Goal: Find specific page/section: Find specific page/section

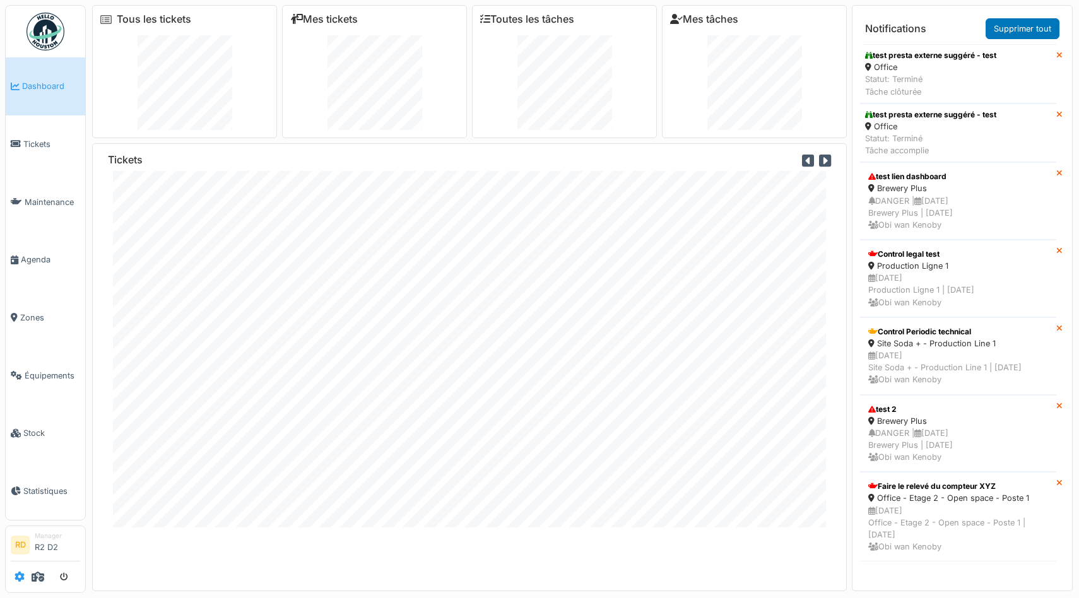
click at [21, 579] on icon at bounding box center [20, 577] width 10 height 10
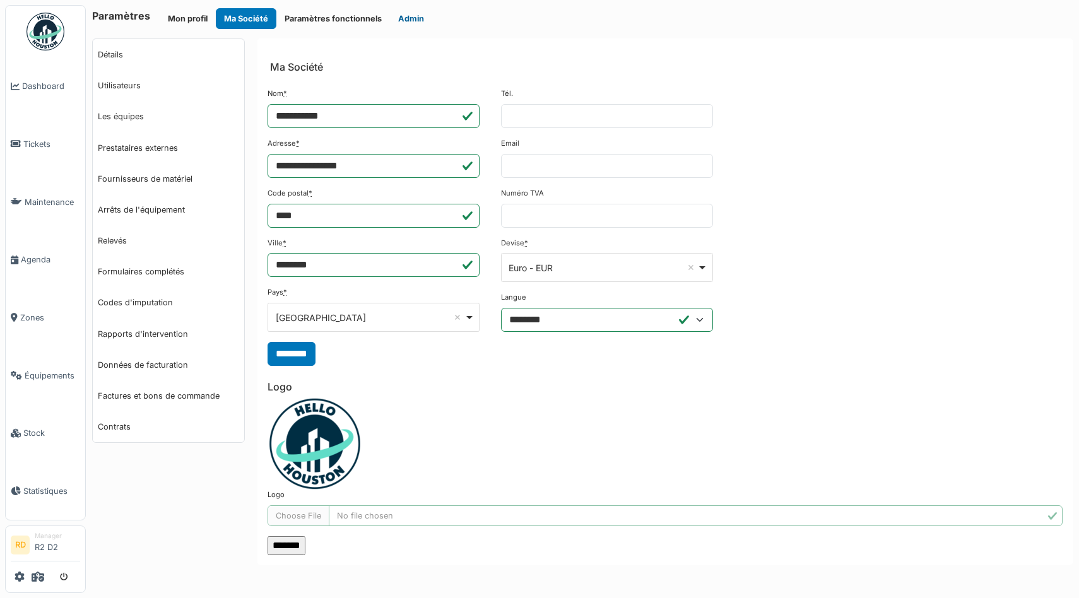
click at [415, 18] on button "Admin" at bounding box center [411, 18] width 42 height 21
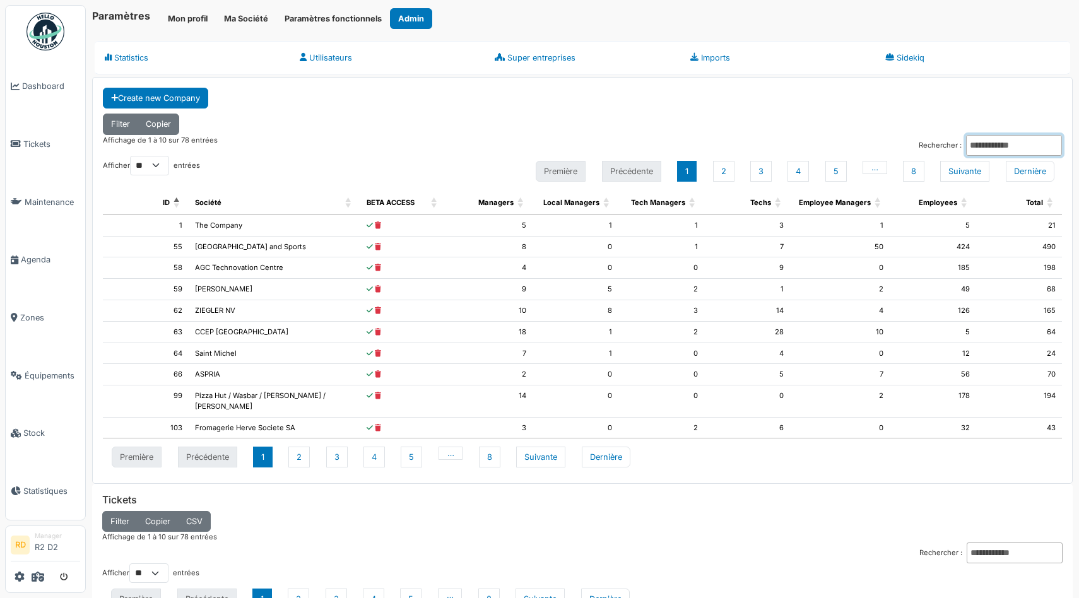
click at [995, 153] on input "Rechercher :" at bounding box center [1014, 145] width 96 height 21
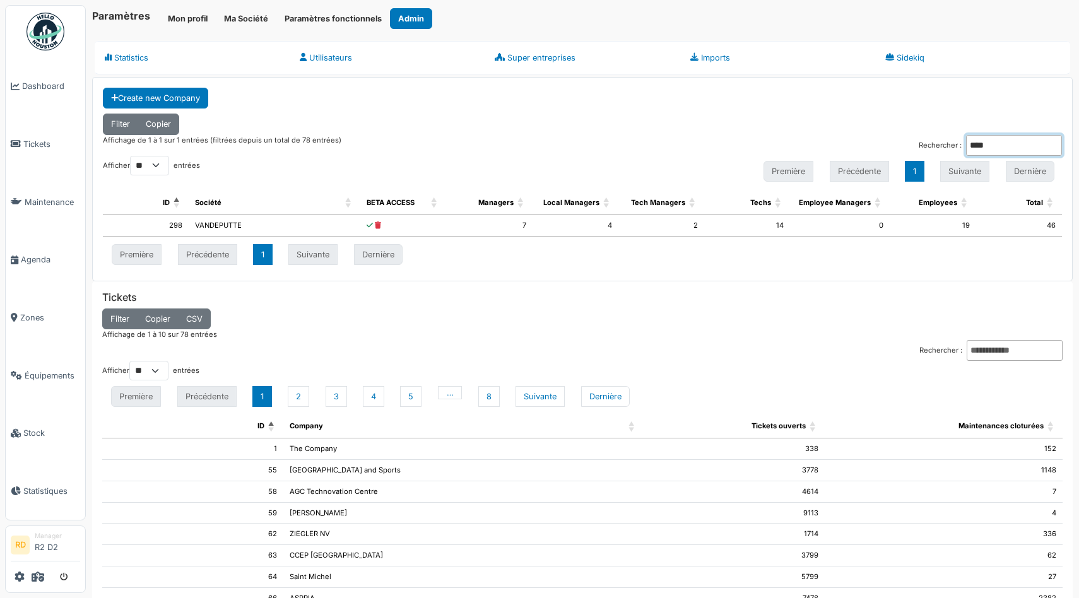
type input "****"
click at [659, 309] on div "Filter Copier CSV" at bounding box center [582, 319] width 960 height 21
click at [478, 114] on div "Filter Copier" at bounding box center [582, 124] width 959 height 21
